Goal: Task Accomplishment & Management: Manage account settings

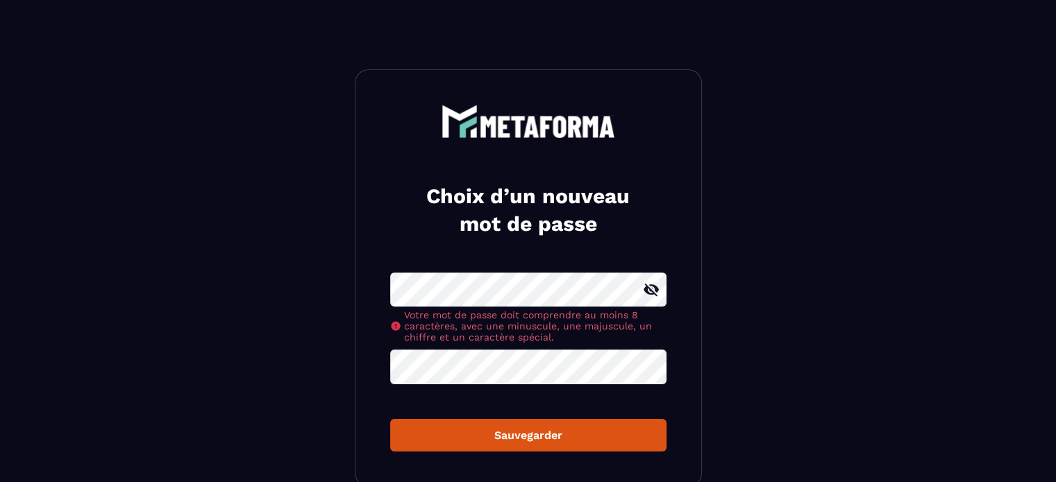
click at [652, 290] on icon at bounding box center [651, 290] width 17 height 17
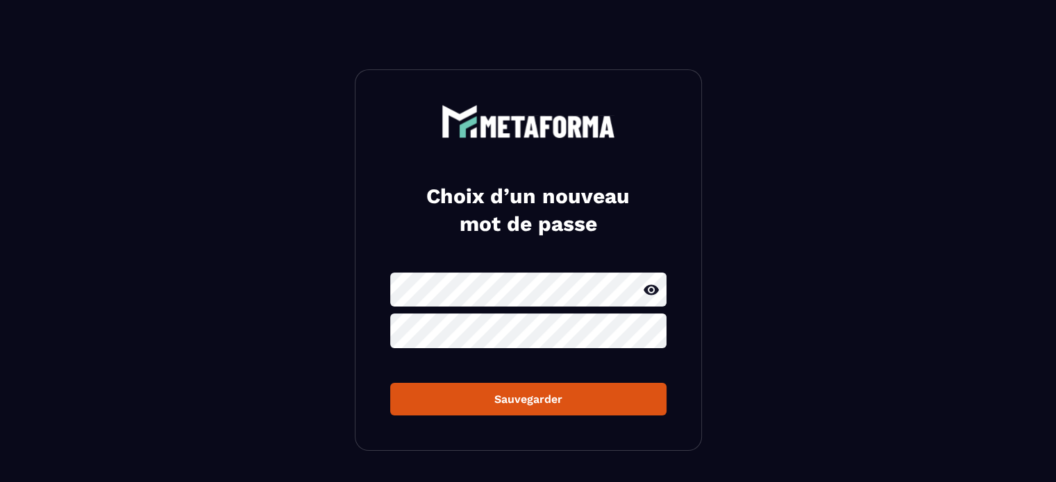
click at [611, 358] on form "Sauvegarder" at bounding box center [528, 344] width 276 height 142
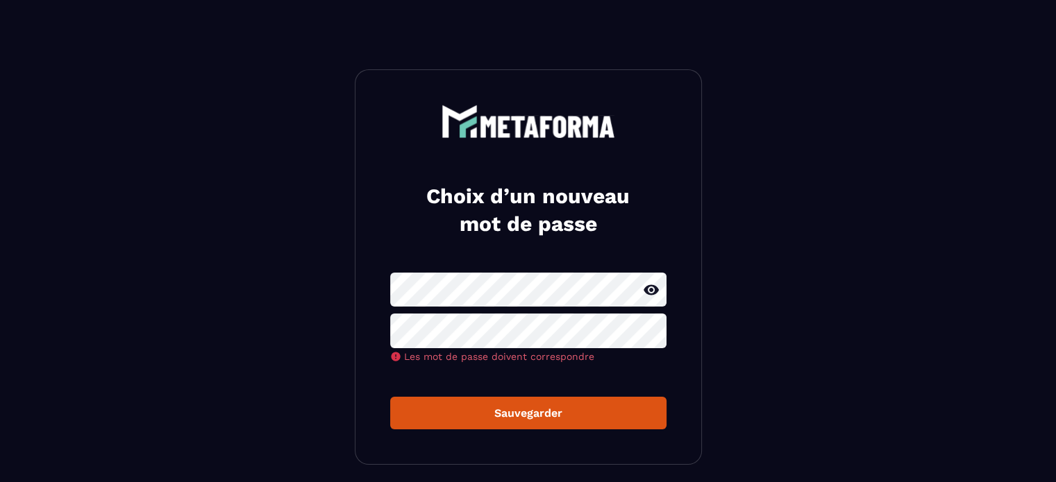
click at [305, 276] on section "Choix d’un nouveau mot de passe Les mot de passe doivent correspondre Sauvegard…" at bounding box center [528, 267] width 1056 height 534
click at [644, 330] on icon at bounding box center [650, 331] width 15 height 12
click at [521, 407] on div "Sauvegarder" at bounding box center [528, 413] width 254 height 13
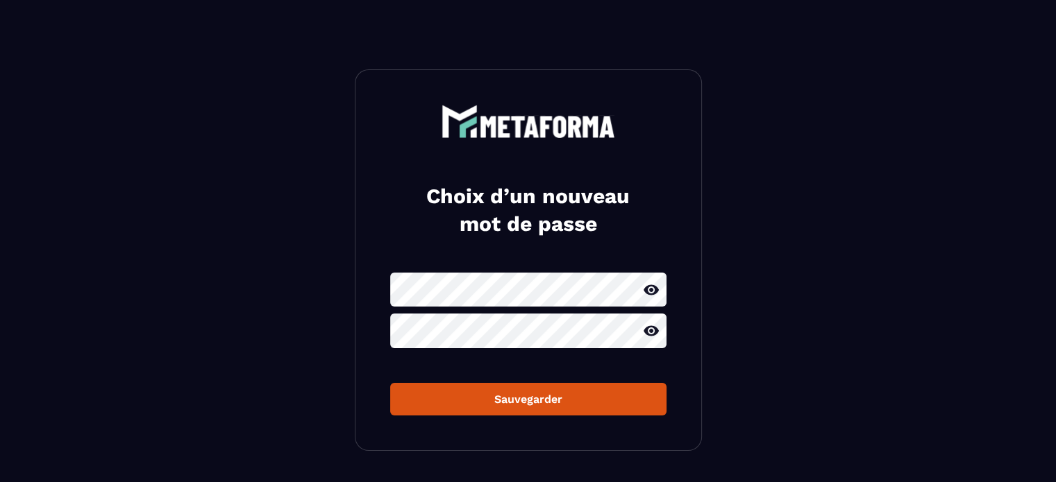
click at [571, 397] on button "Sauvegarder" at bounding box center [528, 399] width 276 height 33
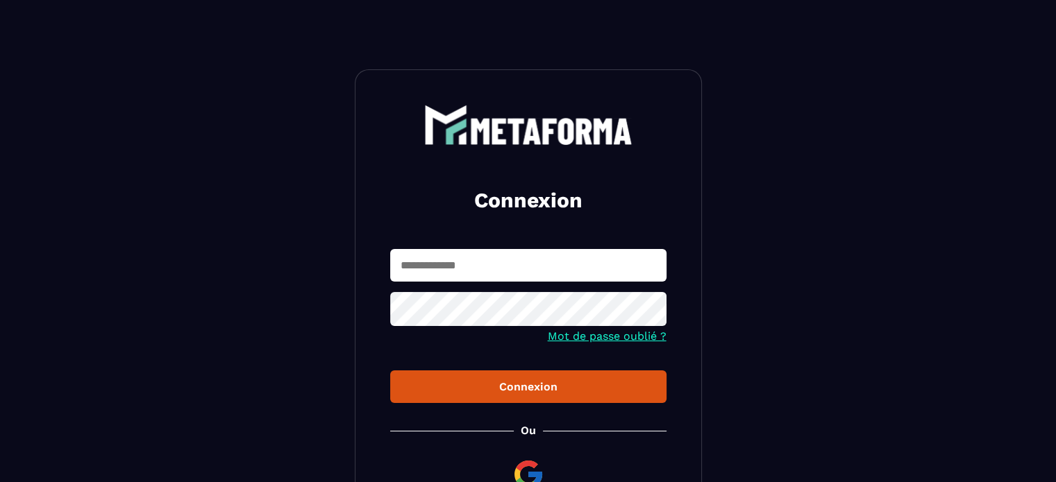
type input "**********"
click at [546, 384] on div "Connexion" at bounding box center [528, 386] width 254 height 13
